Goal: Task Accomplishment & Management: Manage account settings

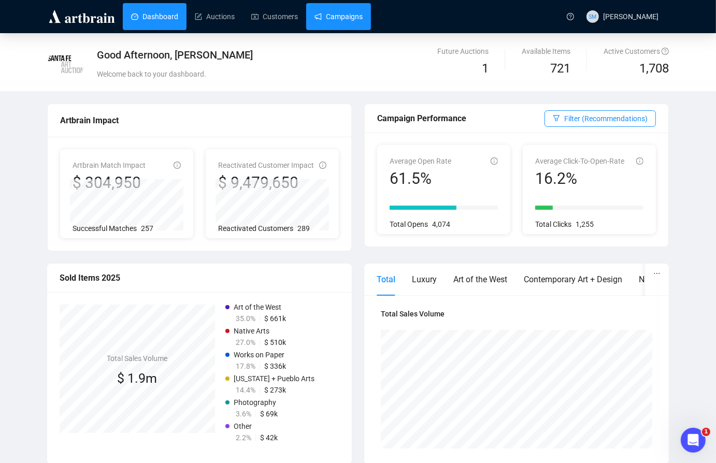
click at [337, 18] on link "Campaigns" at bounding box center [338, 16] width 48 height 27
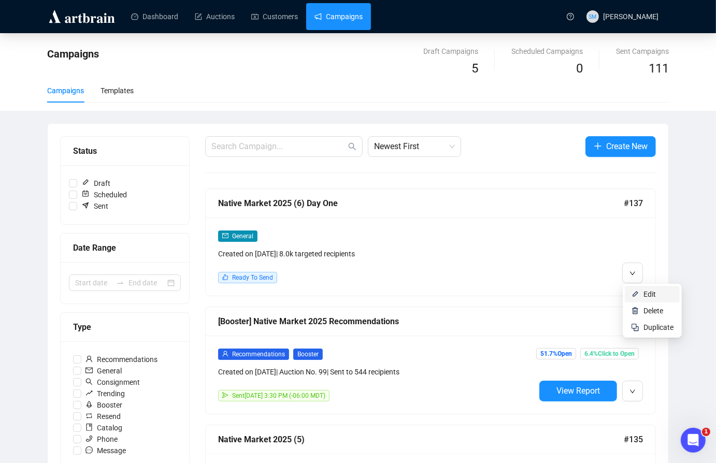
click at [643, 294] on li "Edit" at bounding box center [652, 294] width 55 height 17
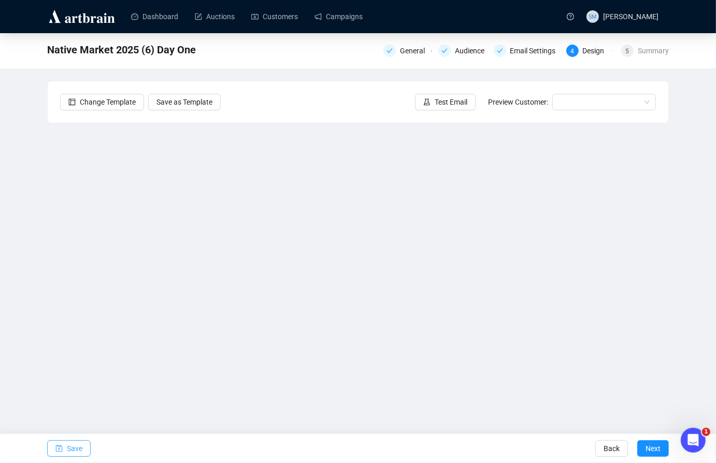
click at [73, 443] on span "Save" at bounding box center [75, 448] width 16 height 29
click at [71, 450] on span "Save" at bounding box center [75, 448] width 16 height 29
click at [73, 448] on span "Save" at bounding box center [75, 448] width 16 height 29
click at [77, 452] on span "Save" at bounding box center [75, 448] width 16 height 29
click at [72, 449] on span "Save" at bounding box center [75, 448] width 16 height 29
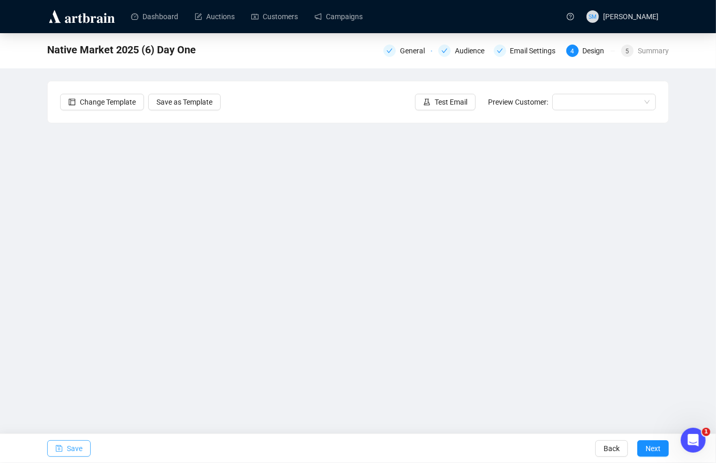
click at [74, 446] on span "Save" at bounding box center [75, 448] width 16 height 29
click at [71, 449] on span "Save" at bounding box center [75, 448] width 16 height 29
click at [74, 444] on span "Save" at bounding box center [75, 448] width 16 height 29
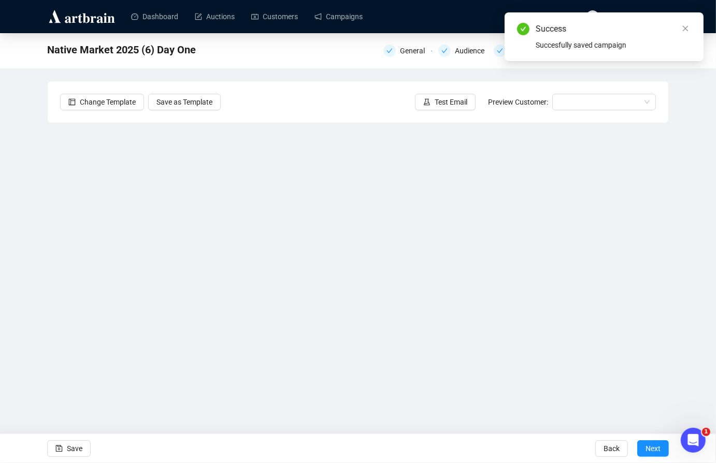
click at [475, 99] on div "Test Email Preview Customer:" at bounding box center [535, 102] width 241 height 17
click at [462, 99] on span "Test Email" at bounding box center [450, 101] width 33 height 11
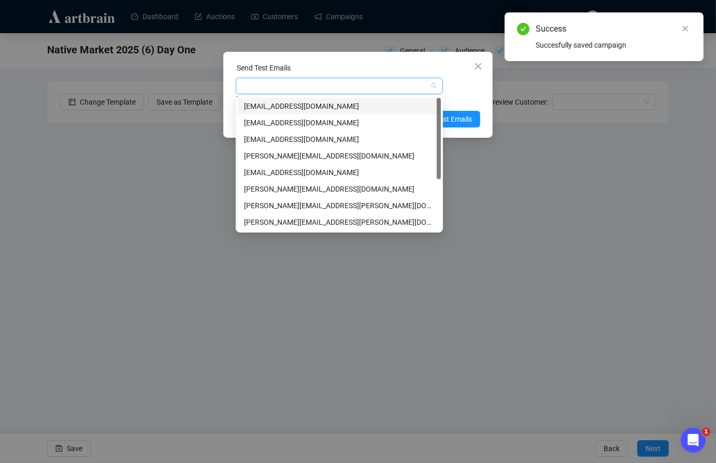
click at [430, 89] on div at bounding box center [339, 86] width 207 height 17
click at [322, 103] on div "[EMAIL_ADDRESS][DOMAIN_NAME]" at bounding box center [339, 105] width 191 height 11
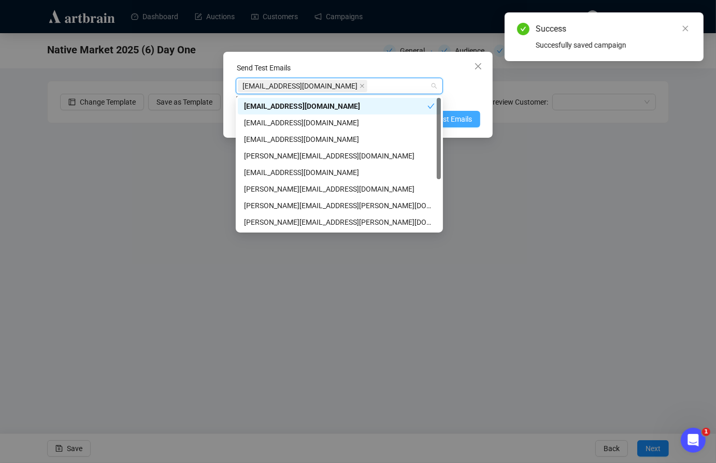
click at [463, 117] on span "Send Test Emails" at bounding box center [445, 118] width 54 height 11
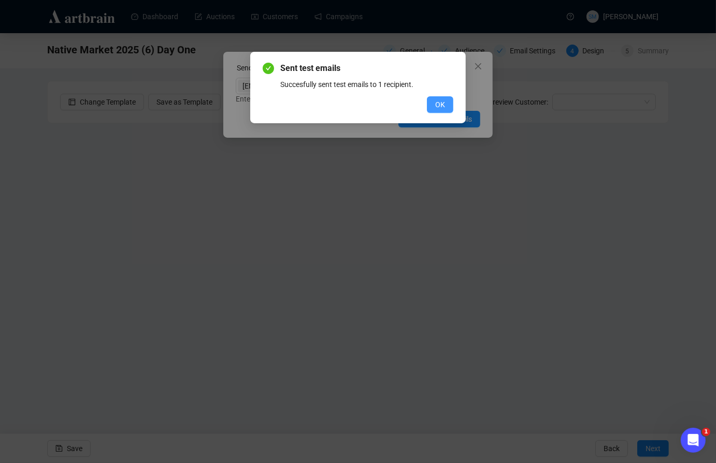
click at [441, 105] on span "OK" at bounding box center [440, 104] width 10 height 11
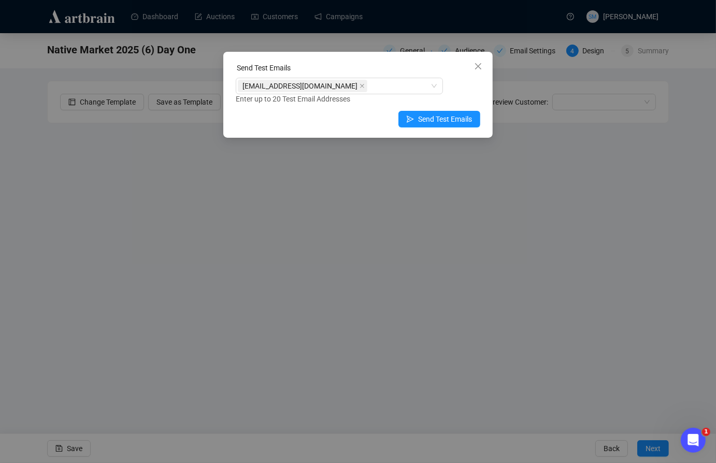
click at [435, 190] on div "Send Test Emails [EMAIL_ADDRESS][DOMAIN_NAME] Enter up to 20 Test Email Address…" at bounding box center [358, 231] width 716 height 463
